Goal: Transaction & Acquisition: Book appointment/travel/reservation

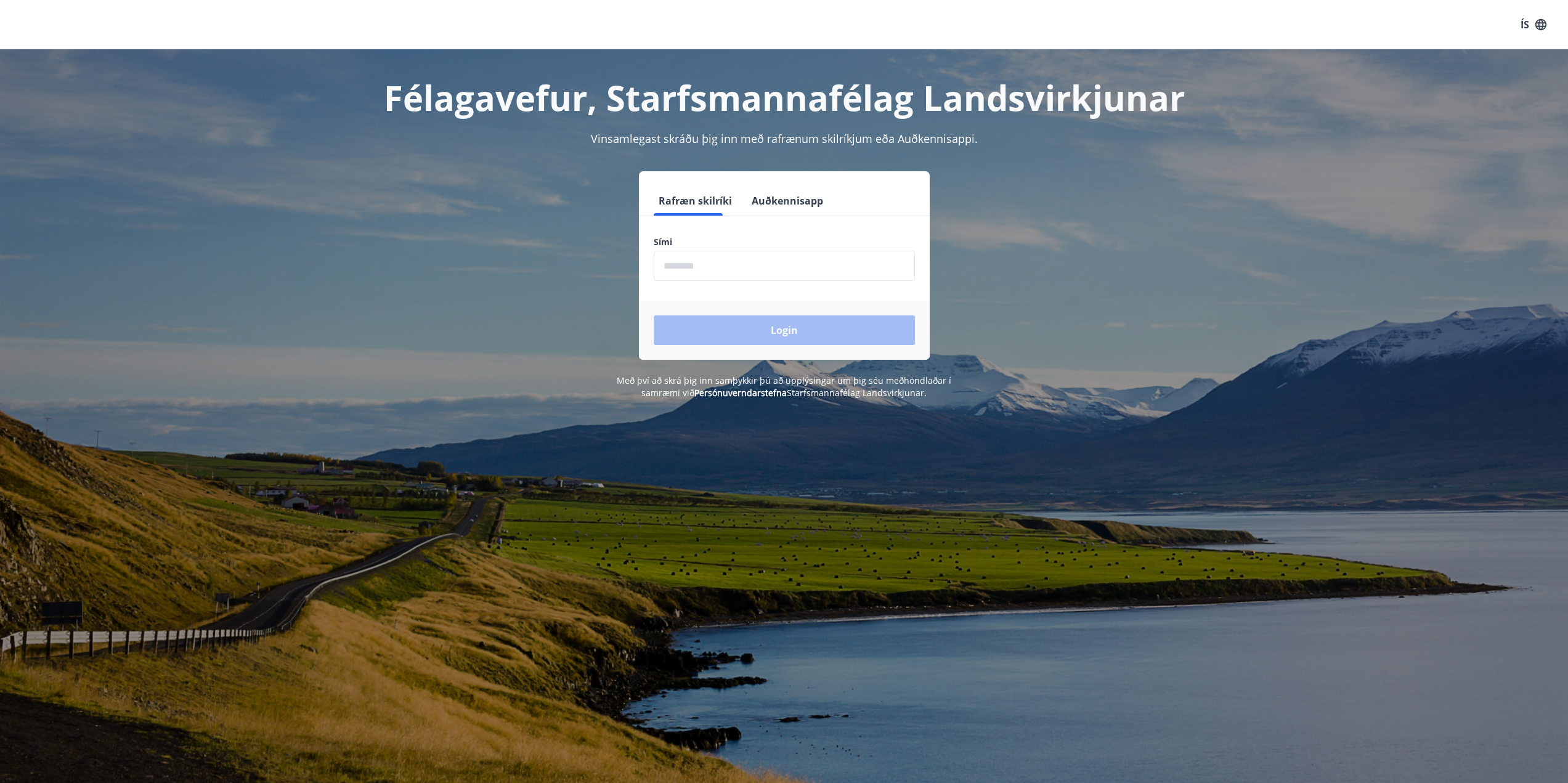
click at [689, 251] on input "phone" at bounding box center [784, 266] width 261 height 30
type input "********"
click at [749, 332] on button "Login" at bounding box center [784, 330] width 261 height 29
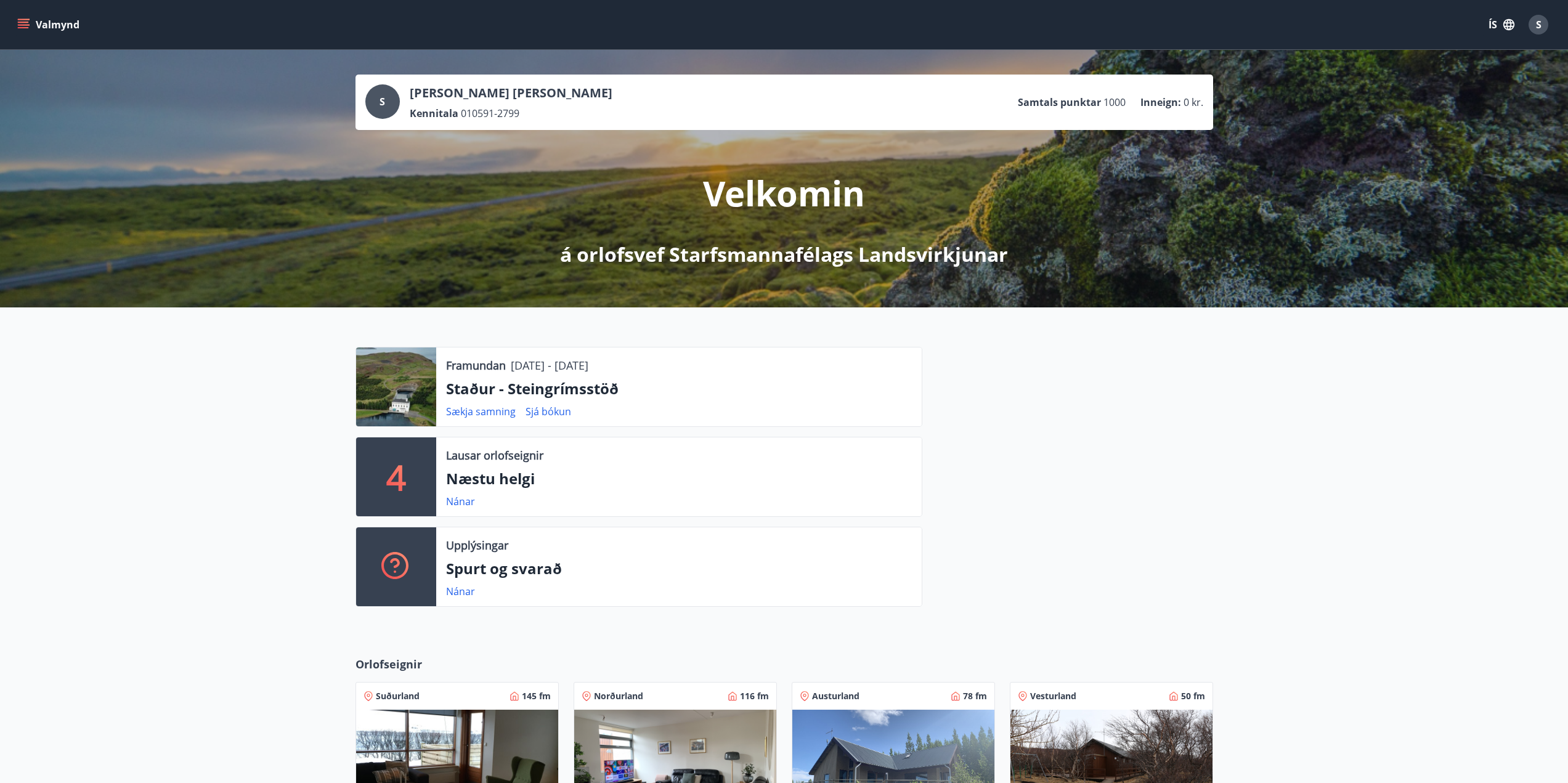
click at [32, 24] on button "Valmynd" at bounding box center [49, 24] width 70 height 22
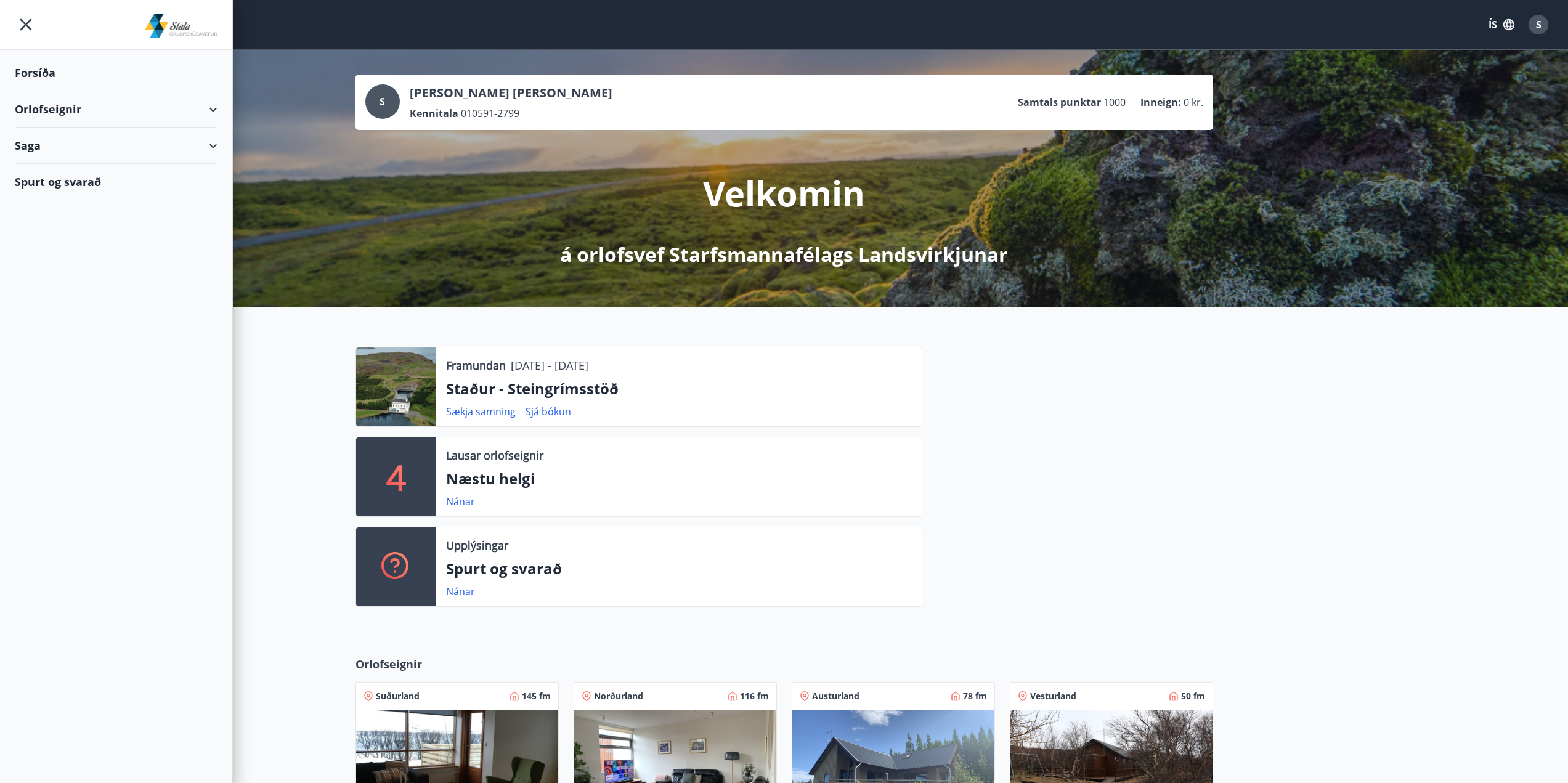
click at [107, 105] on div "Orlofseignir" at bounding box center [116, 109] width 203 height 37
click at [119, 165] on div "Bókunardagatal" at bounding box center [115, 166] width 183 height 26
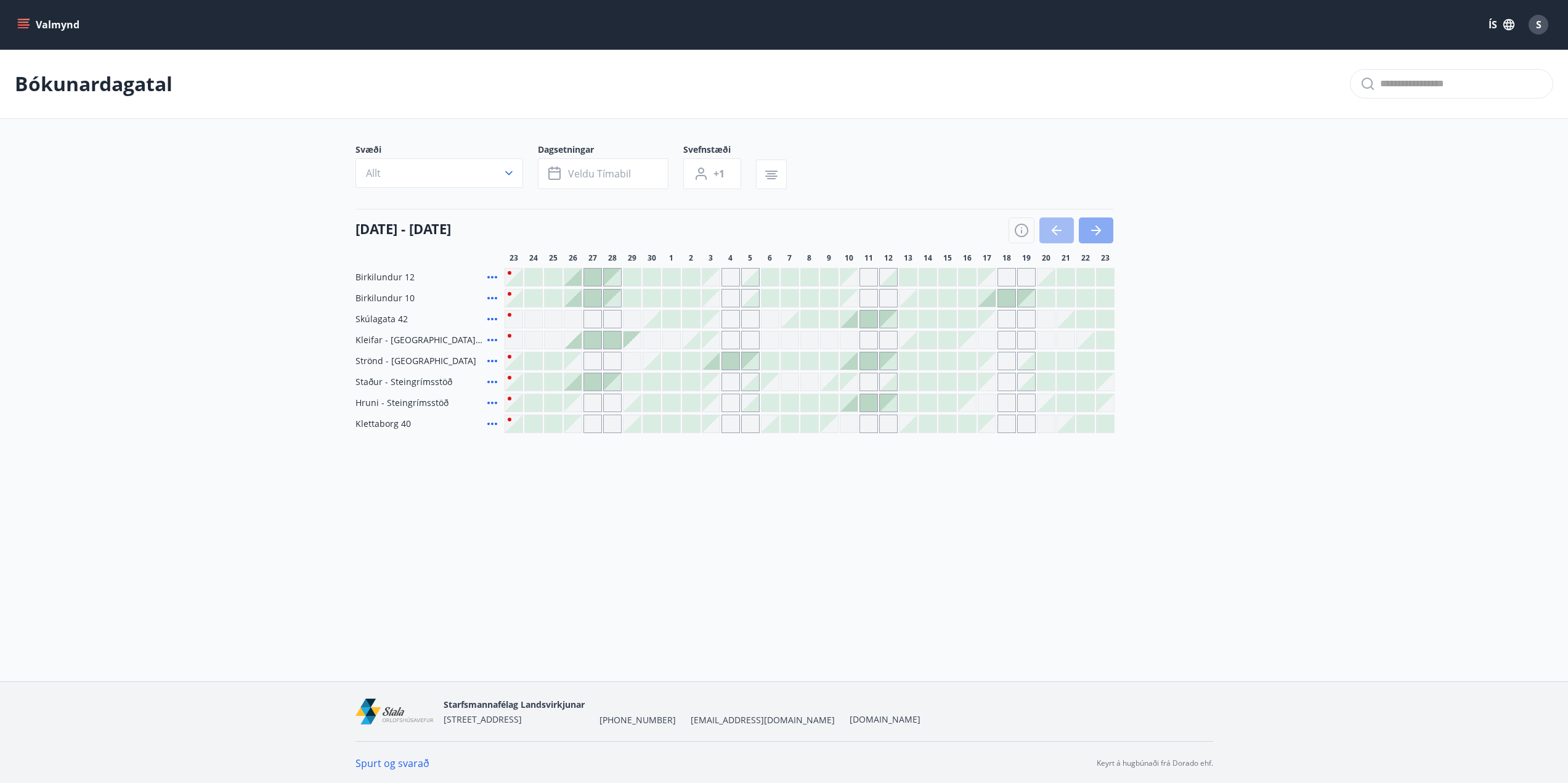
click at [1099, 230] on icon "button" at bounding box center [1098, 231] width 6 height 10
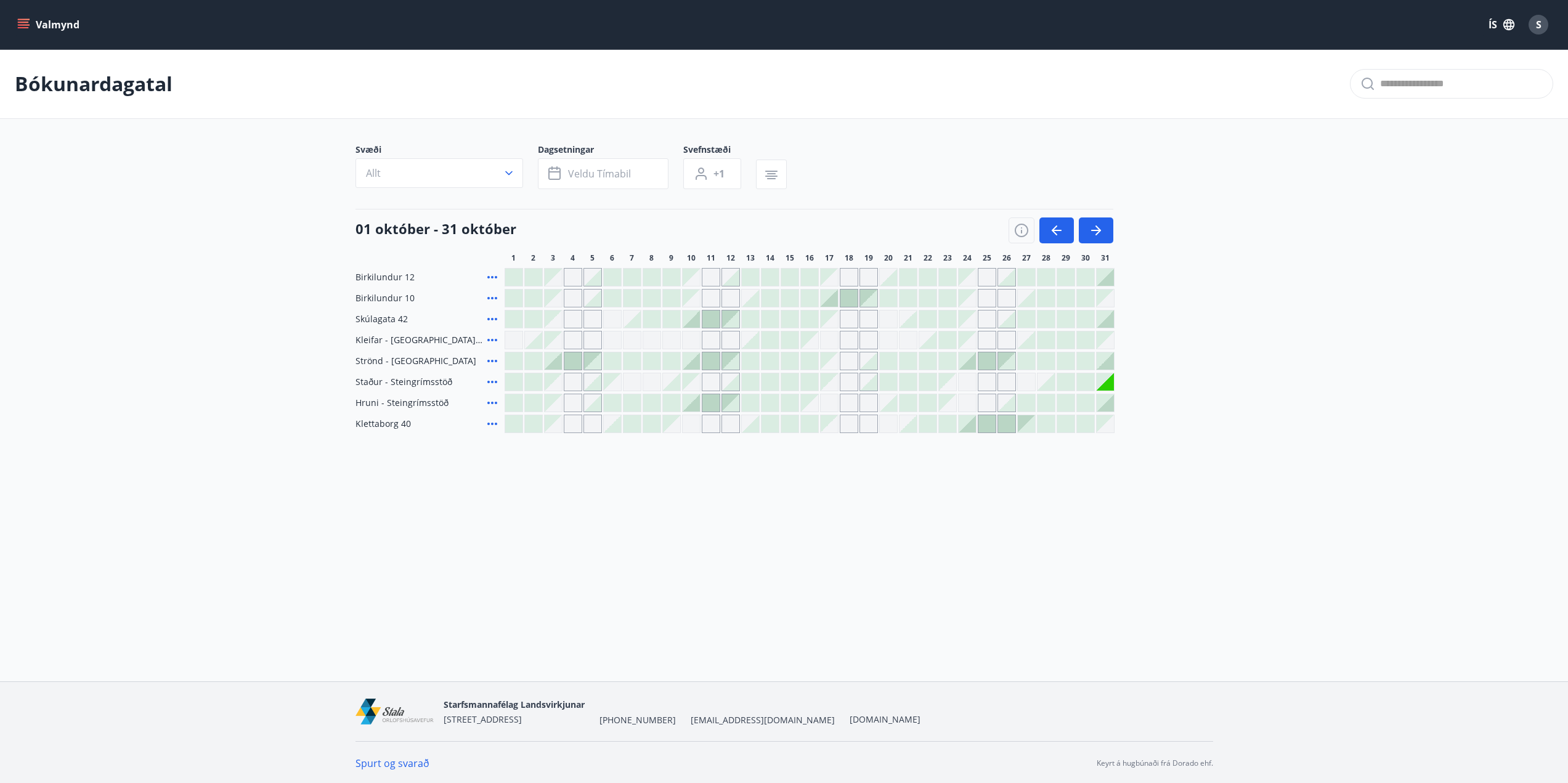
click at [1006, 281] on div at bounding box center [1007, 277] width 17 height 17
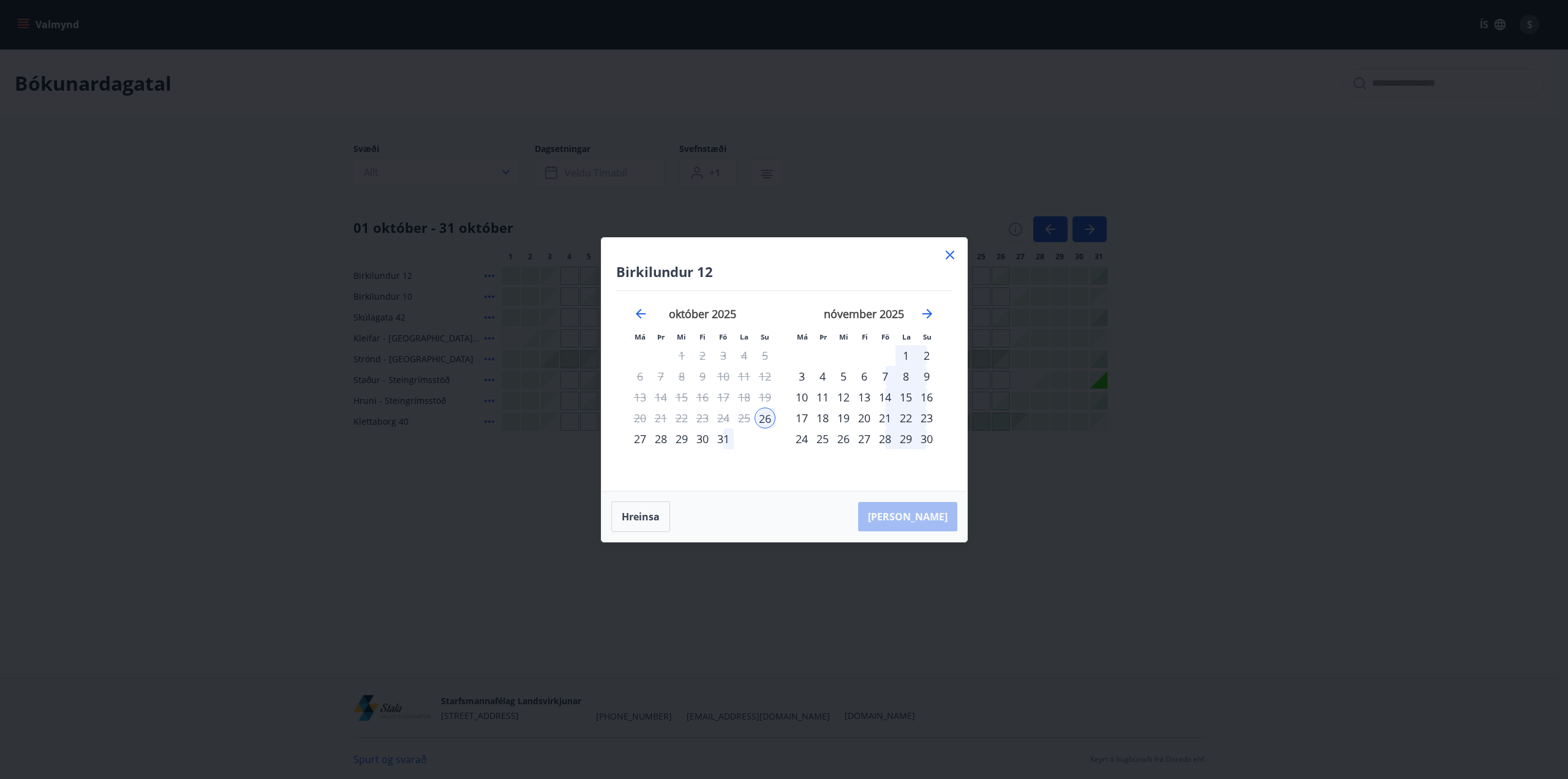
click at [642, 439] on div "27" at bounding box center [640, 438] width 21 height 21
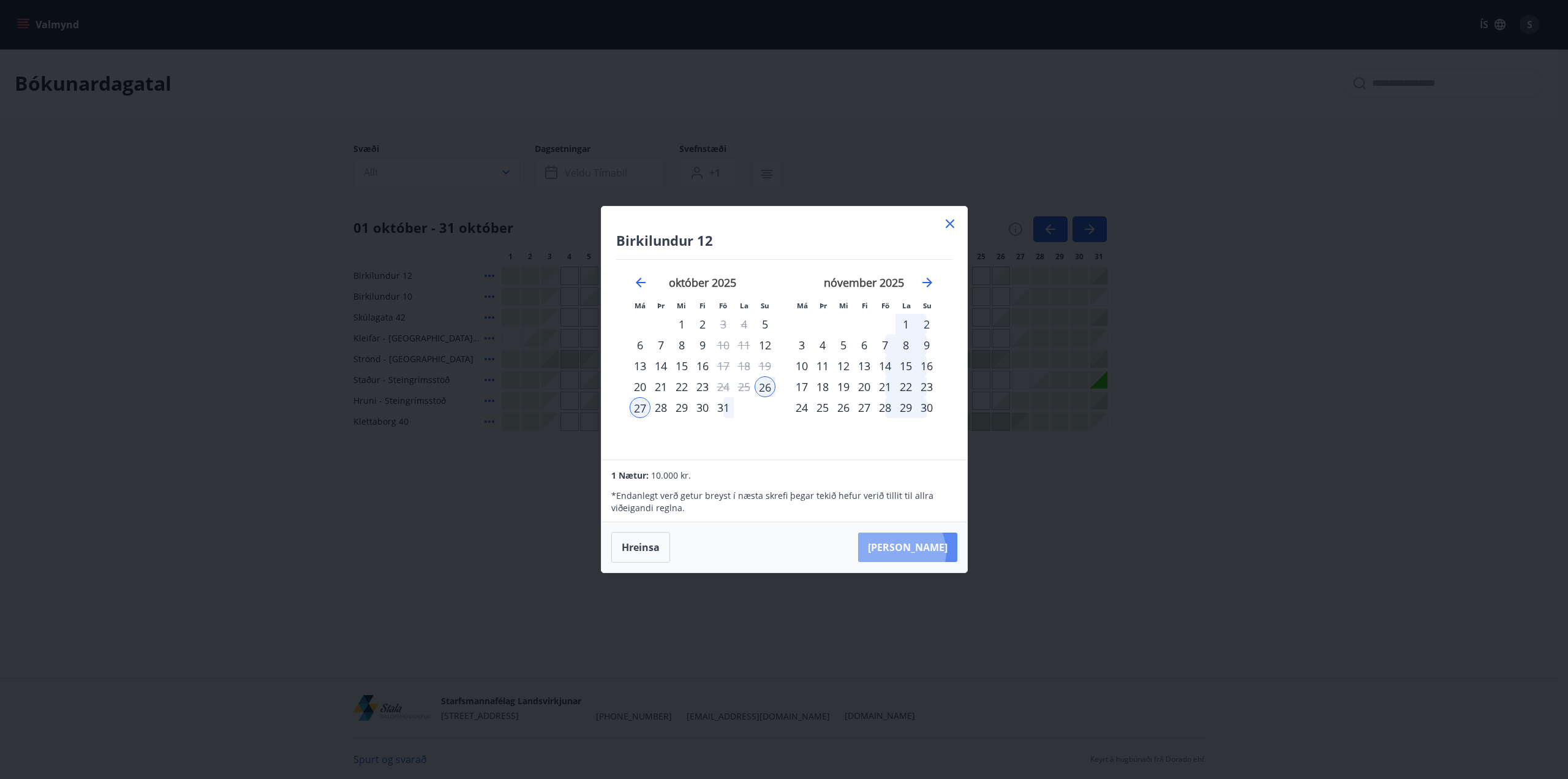
click at [938, 552] on button "Taka Frá" at bounding box center [907, 547] width 99 height 29
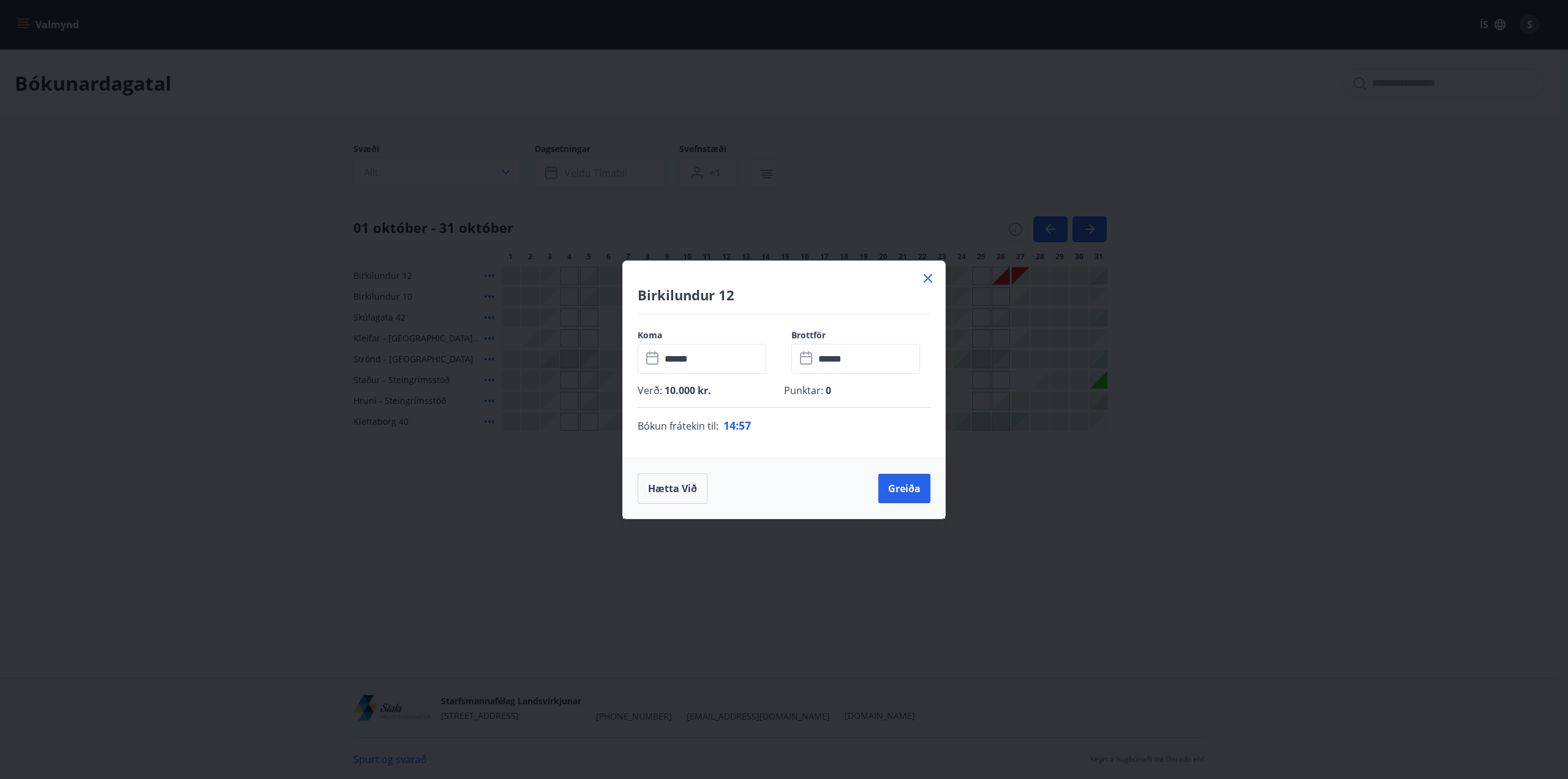
click at [931, 279] on icon at bounding box center [928, 278] width 15 height 15
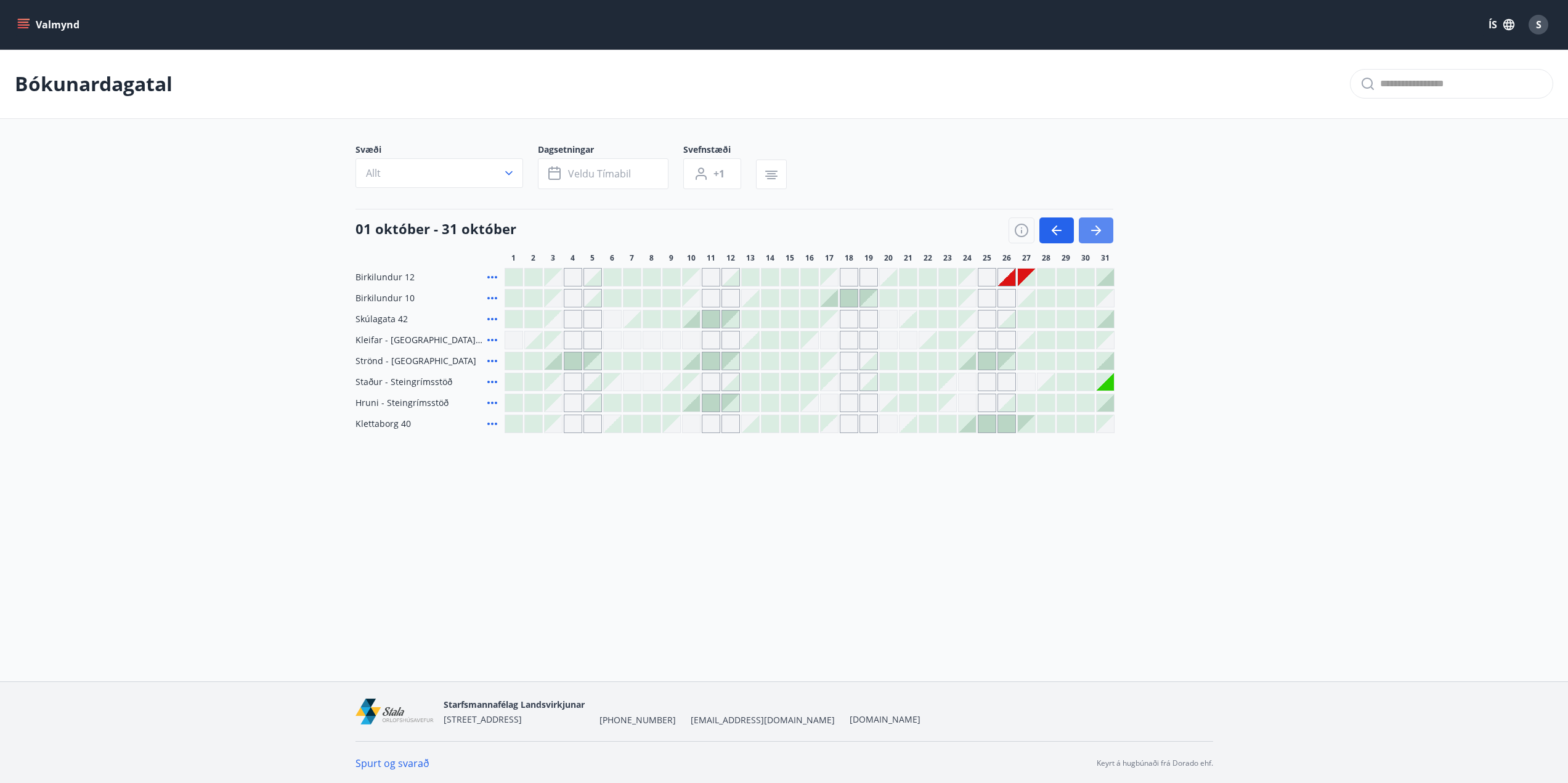
click at [1099, 238] on button "button" at bounding box center [1096, 230] width 34 height 26
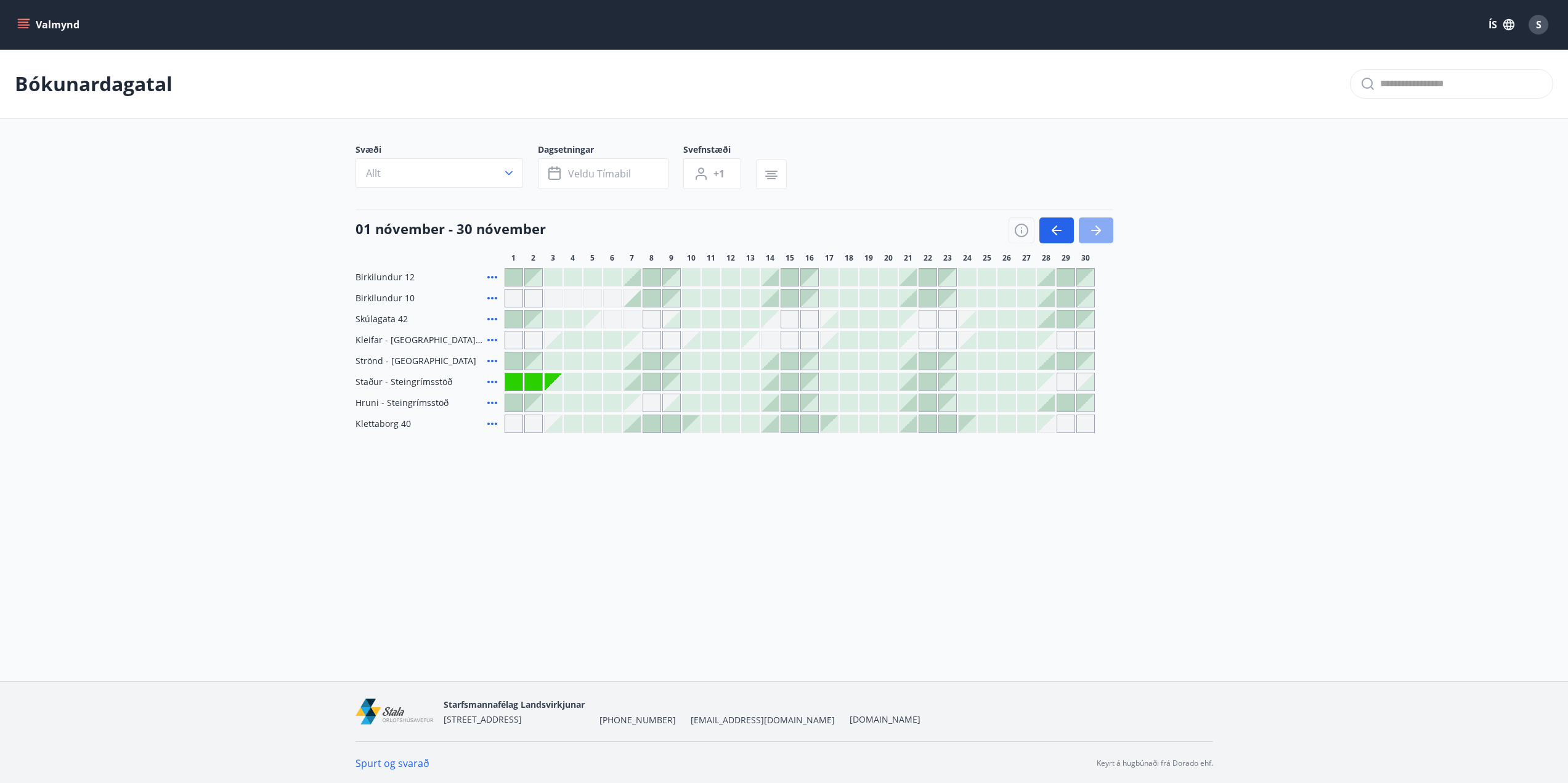
click at [1099, 238] on button "button" at bounding box center [1096, 230] width 34 height 26
